Goal: Information Seeking & Learning: Learn about a topic

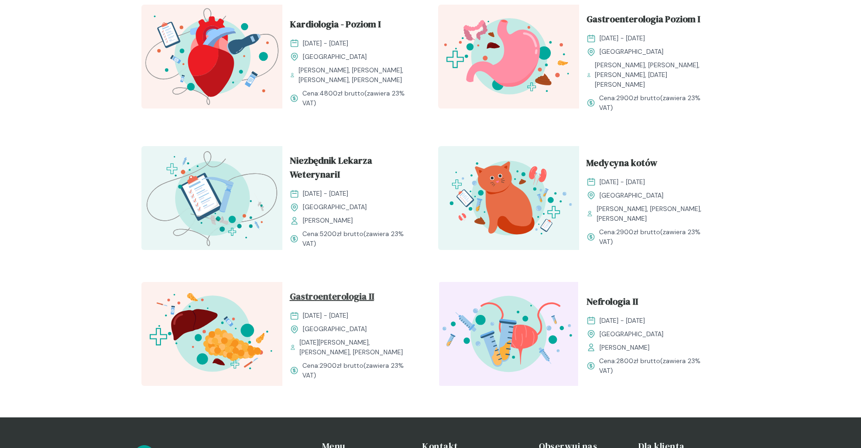
scroll to position [881, 0]
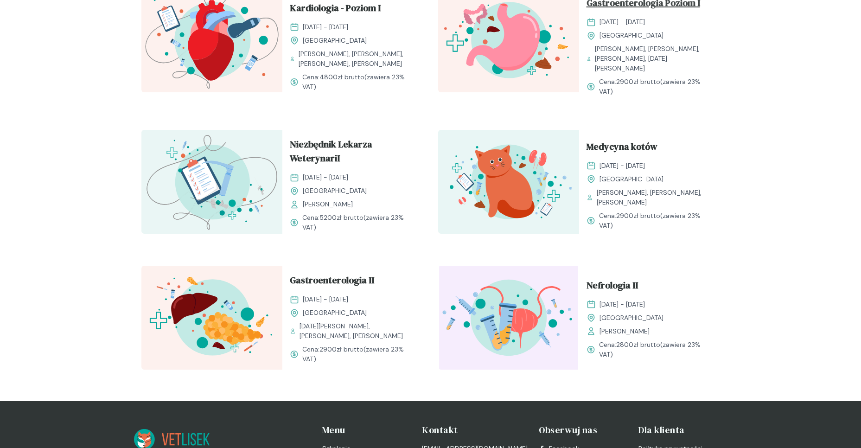
click at [632, 13] on span "Gastroenterologia Poziom I" at bounding box center [644, 5] width 114 height 18
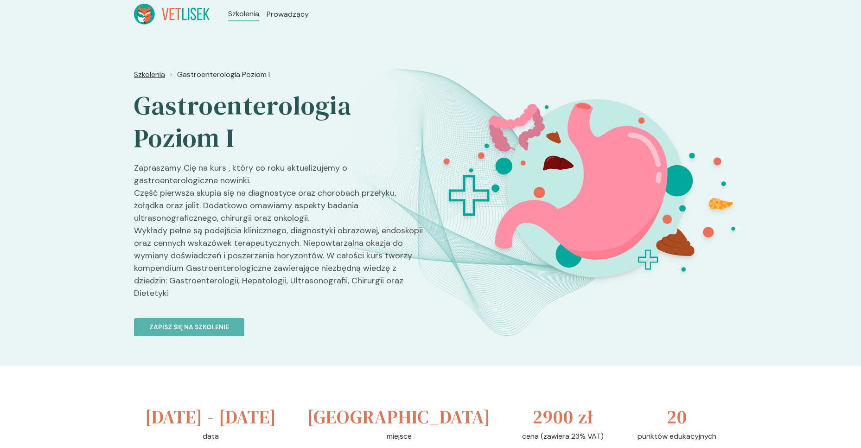
click at [160, 71] on span "Szkolenia" at bounding box center [149, 74] width 31 height 11
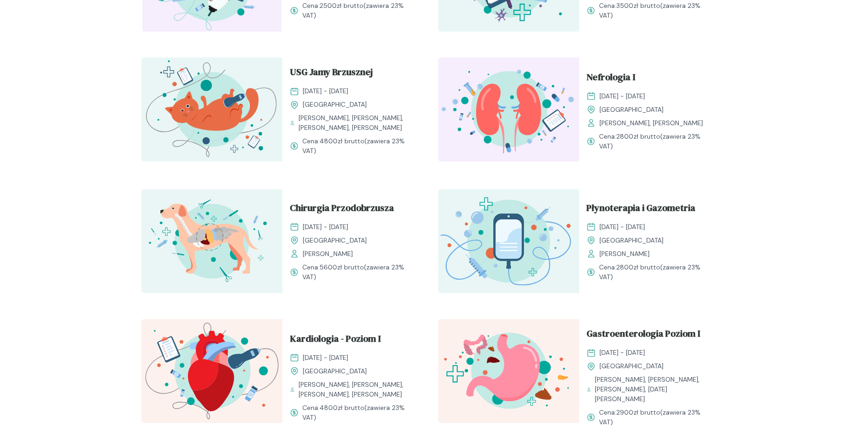
scroll to position [510, 0]
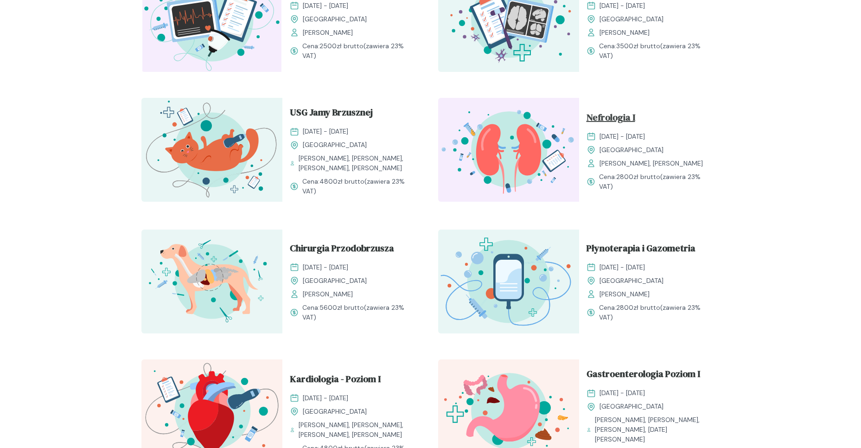
click at [623, 123] on span "Nefrologia I" at bounding box center [611, 119] width 49 height 18
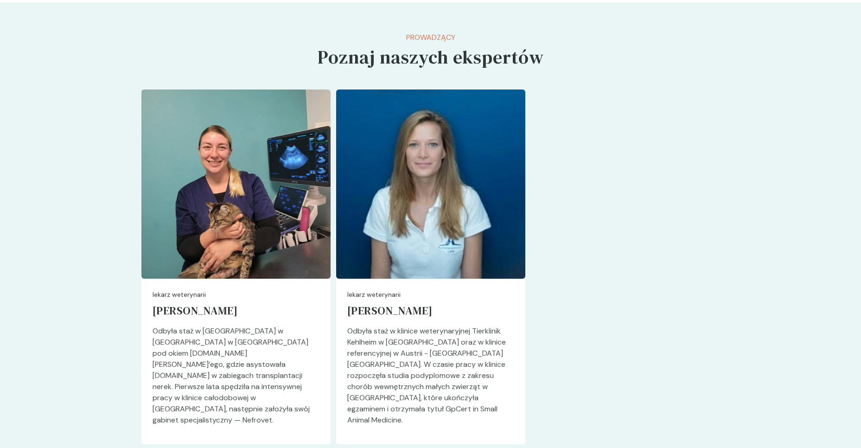
scroll to position [2459, 0]
drag, startPoint x: 224, startPoint y: 385, endPoint x: 312, endPoint y: 384, distance: 88.1
click at [312, 384] on p "Odbyła staż w [GEOGRAPHIC_DATA] w [GEOGRAPHIC_DATA] w [GEOGRAPHIC_DATA] pod oki…" at bounding box center [236, 380] width 167 height 108
drag, startPoint x: 312, startPoint y: 384, endPoint x: 308, endPoint y: 379, distance: 6.6
click at [308, 379] on p "Odbyła staż w [GEOGRAPHIC_DATA] w [GEOGRAPHIC_DATA] w [GEOGRAPHIC_DATA] pod oki…" at bounding box center [236, 380] width 167 height 108
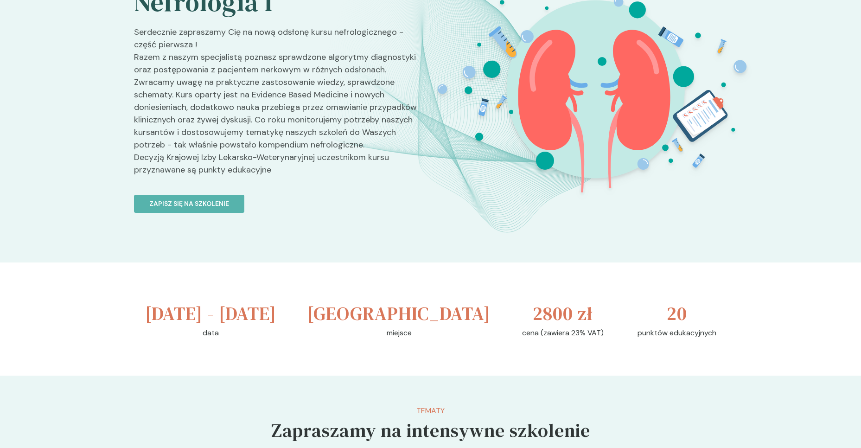
scroll to position [0, 0]
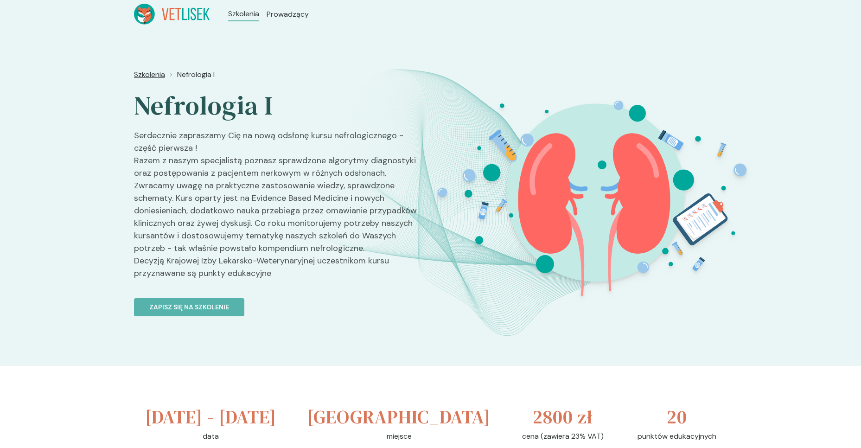
click at [146, 77] on span "Szkolenia" at bounding box center [149, 74] width 31 height 11
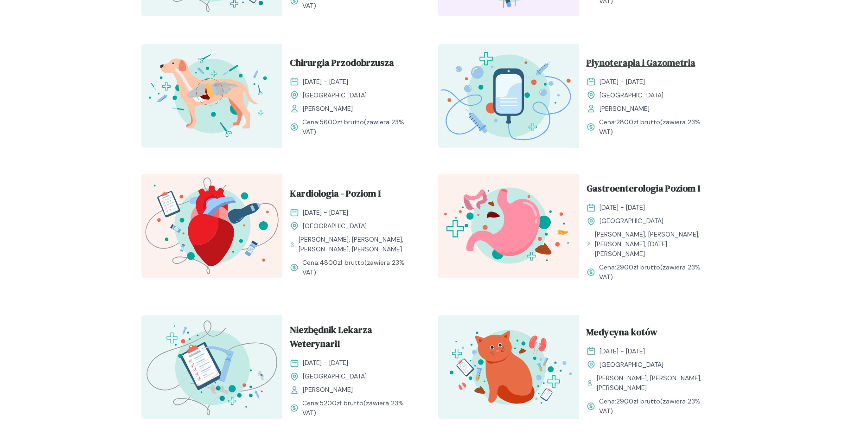
scroll to position [725, 0]
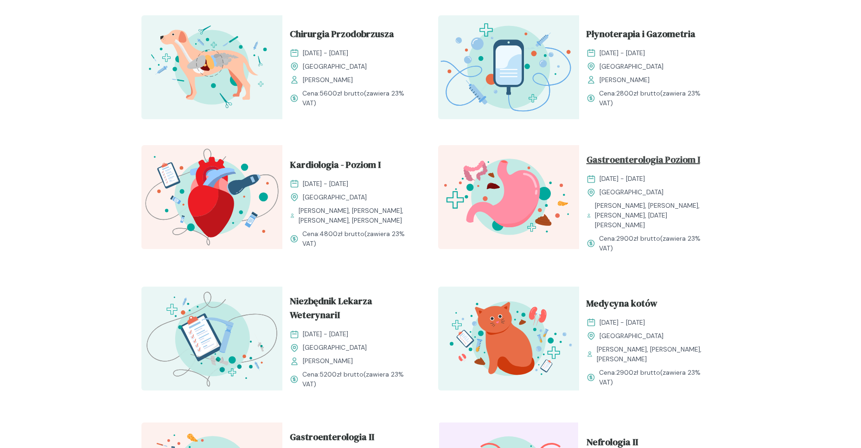
click at [629, 164] on span "Gastroenterologia Poziom I" at bounding box center [644, 162] width 114 height 18
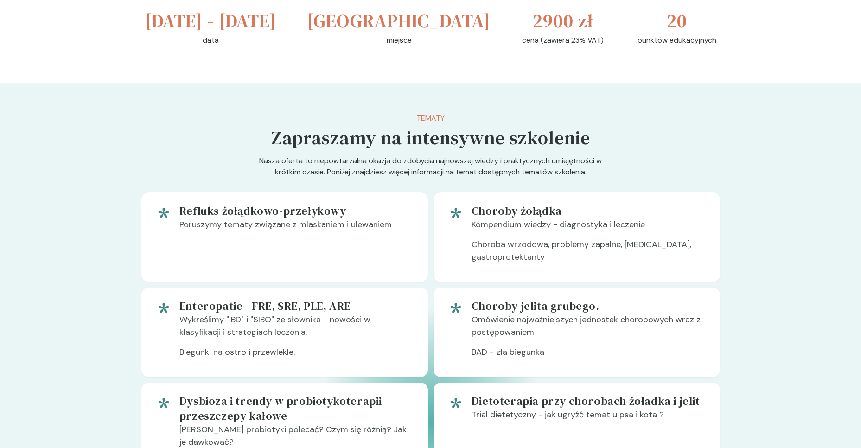
scroll to position [195, 0]
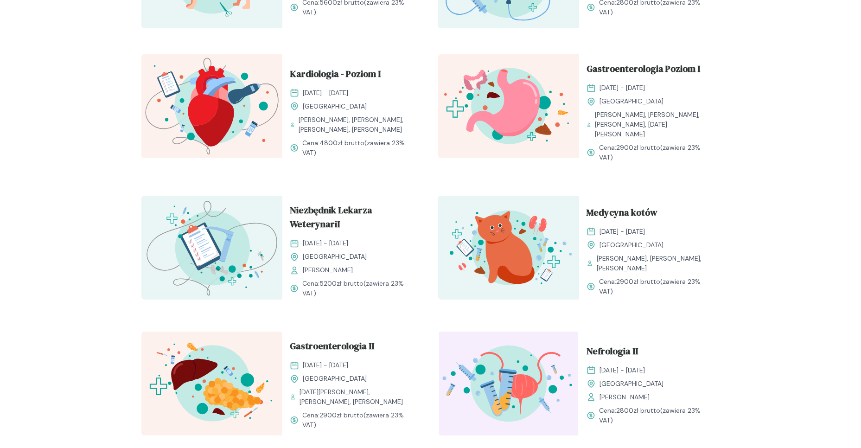
scroll to position [817, 0]
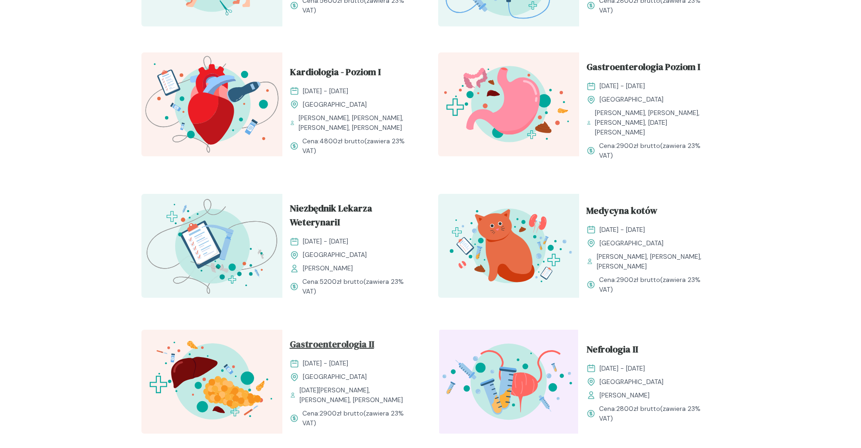
click at [342, 347] on span "Gastroenterologia II" at bounding box center [332, 346] width 84 height 18
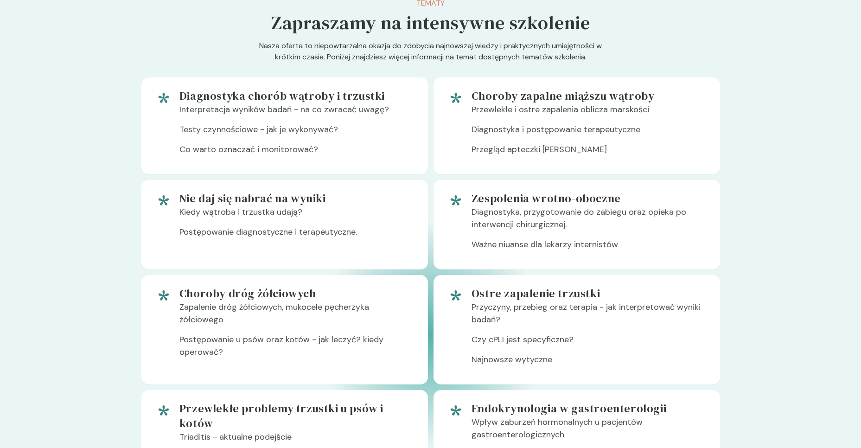
scroll to position [510, 0]
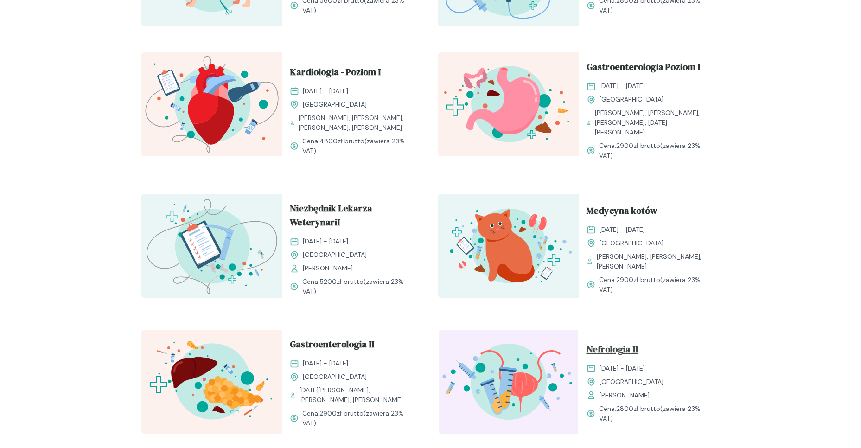
click at [609, 349] on span "Nefrologia II" at bounding box center [612, 351] width 51 height 18
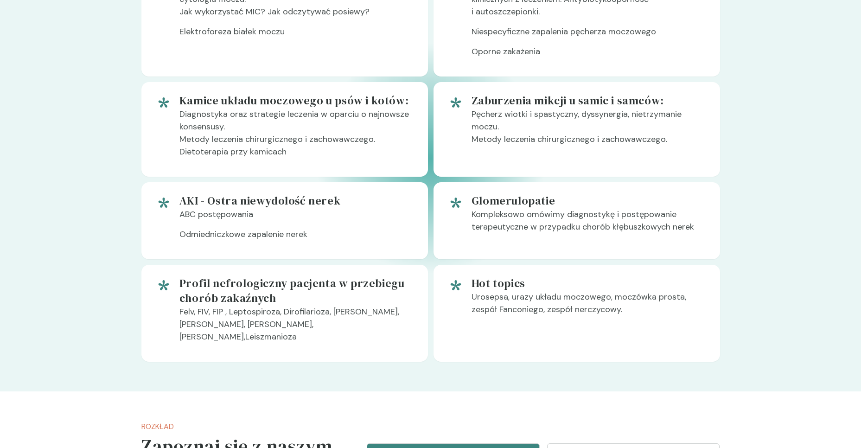
scroll to position [649, 0]
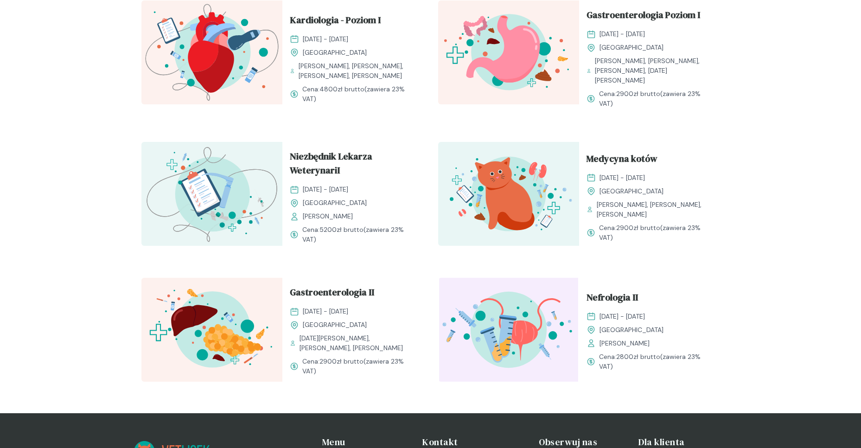
scroll to position [864, 0]
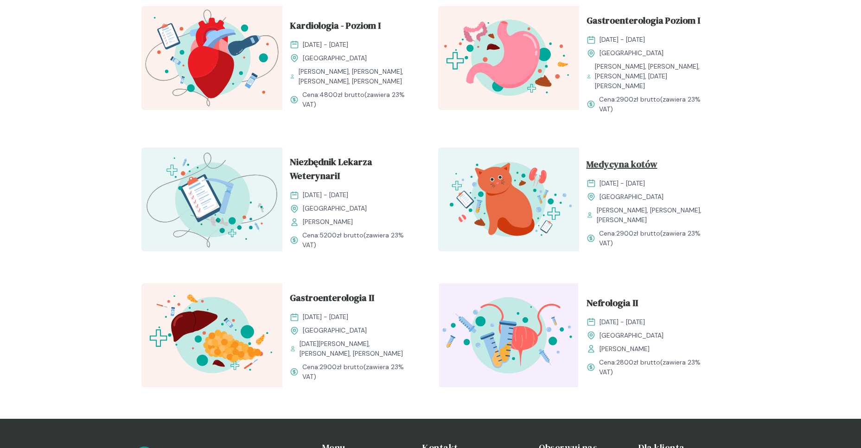
click at [612, 160] on span "Medycyna kotów" at bounding box center [622, 166] width 71 height 18
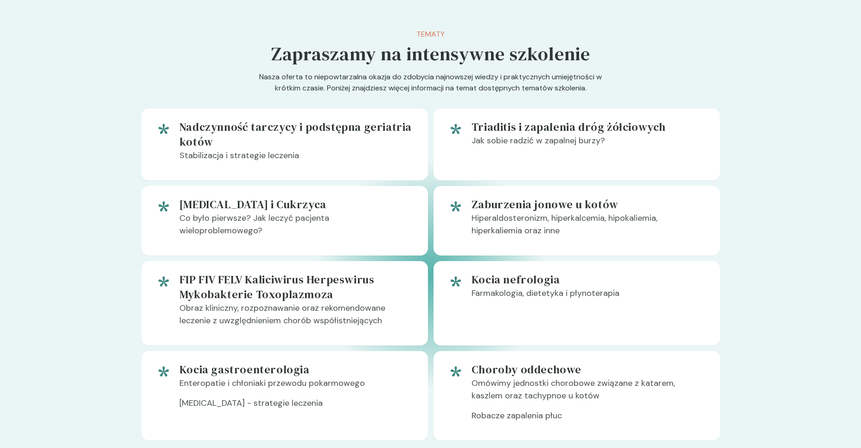
scroll to position [464, 0]
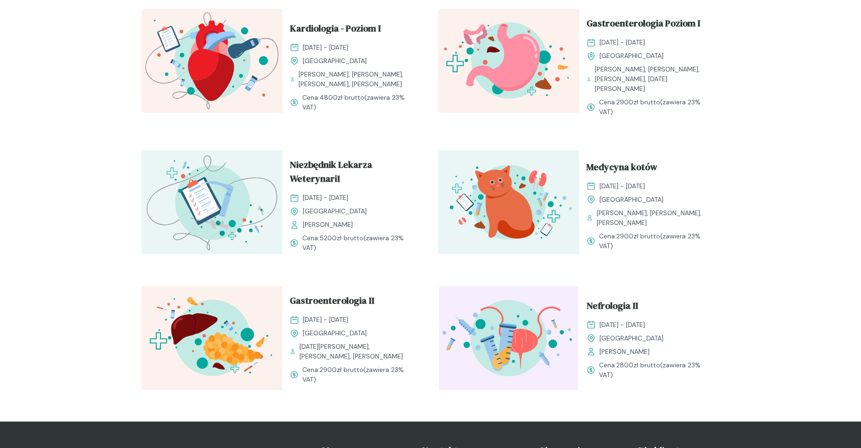
scroll to position [818, 0]
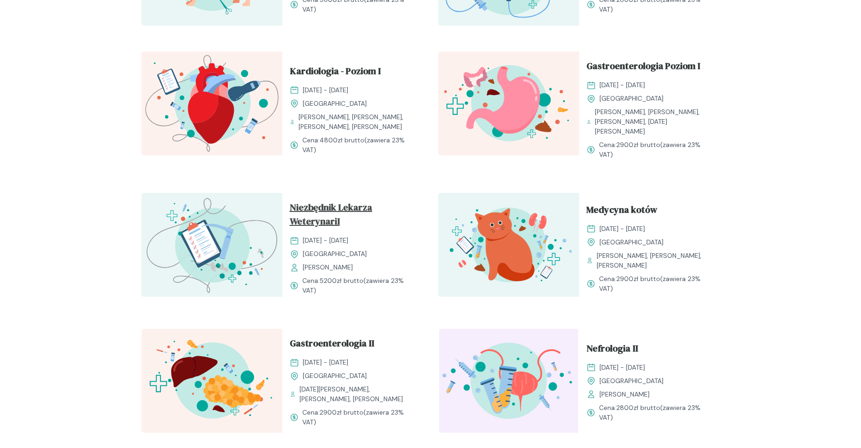
click at [326, 219] on span "Niezbędnik Lekarza WeterynariI" at bounding box center [353, 216] width 126 height 32
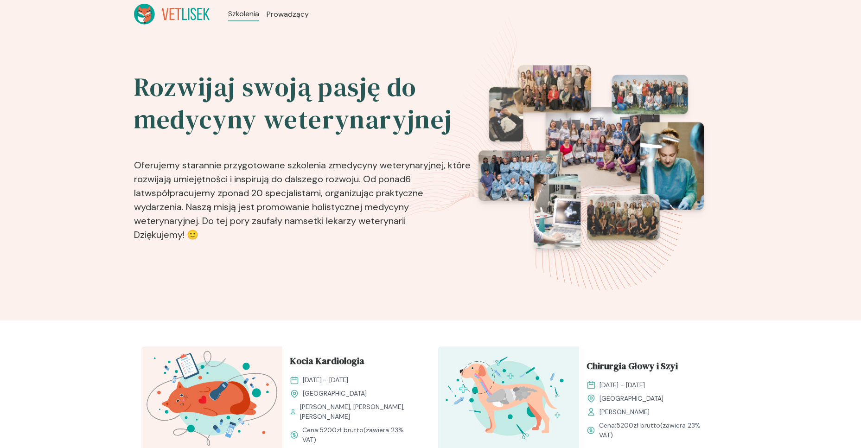
scroll to position [818, 0]
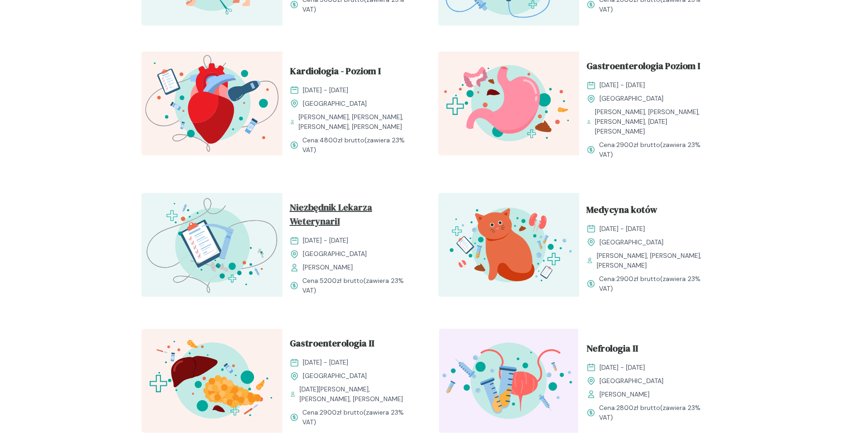
click at [353, 213] on span "Niezbędnik Lekarza WeterynariI" at bounding box center [353, 216] width 126 height 32
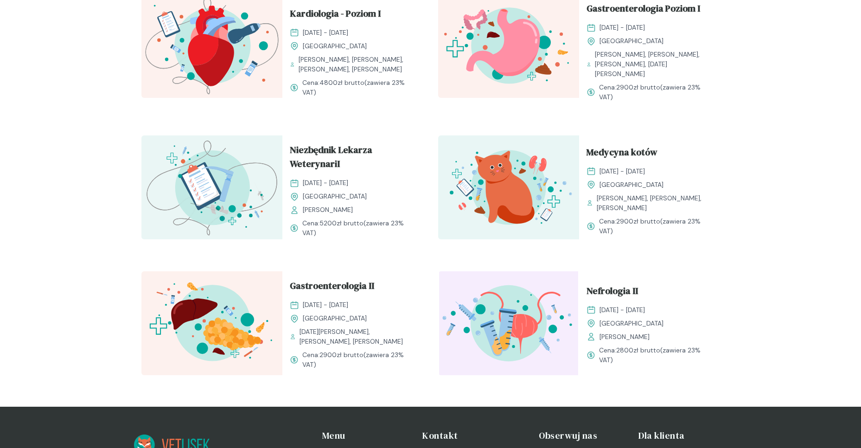
scroll to position [881, 0]
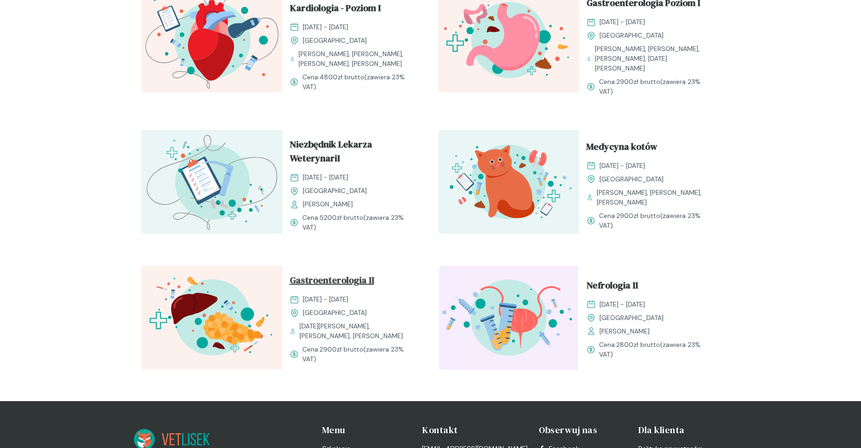
click at [349, 284] on span "Gastroenterologia II" at bounding box center [332, 282] width 84 height 18
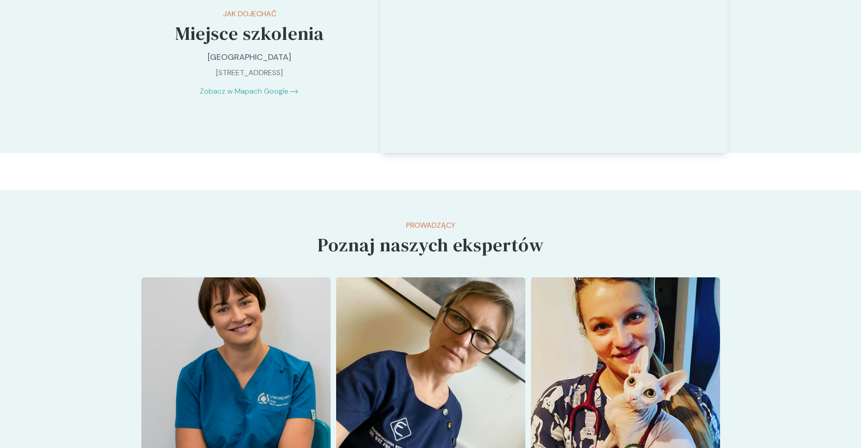
scroll to position [2114, 0]
